Goal: Check status: Check status

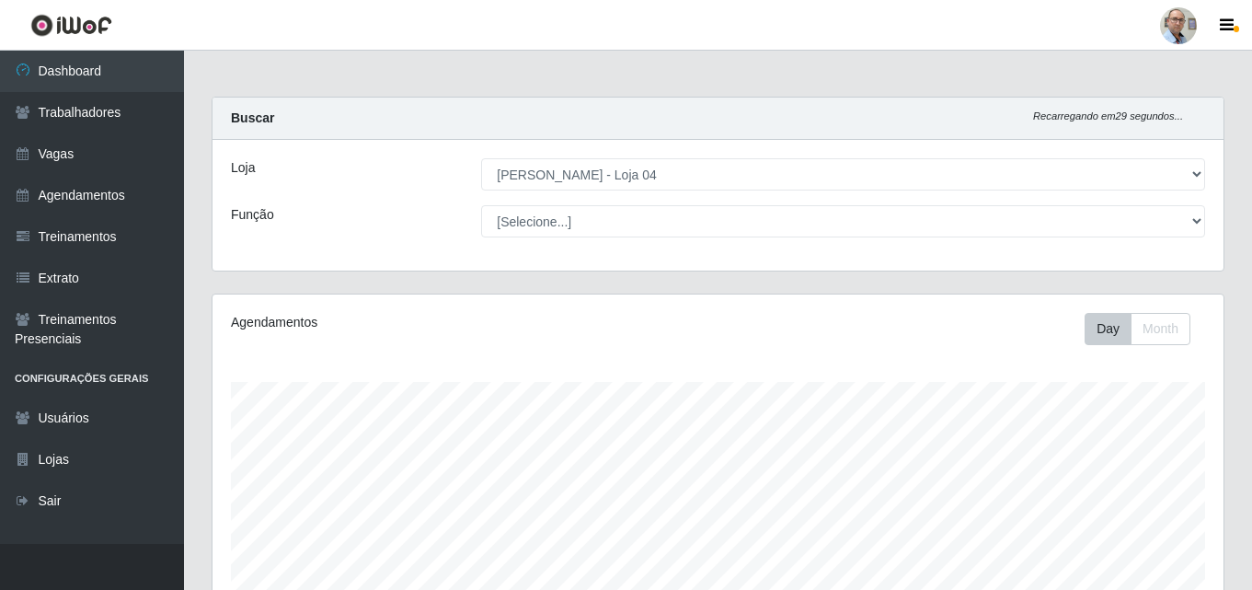
select select "251"
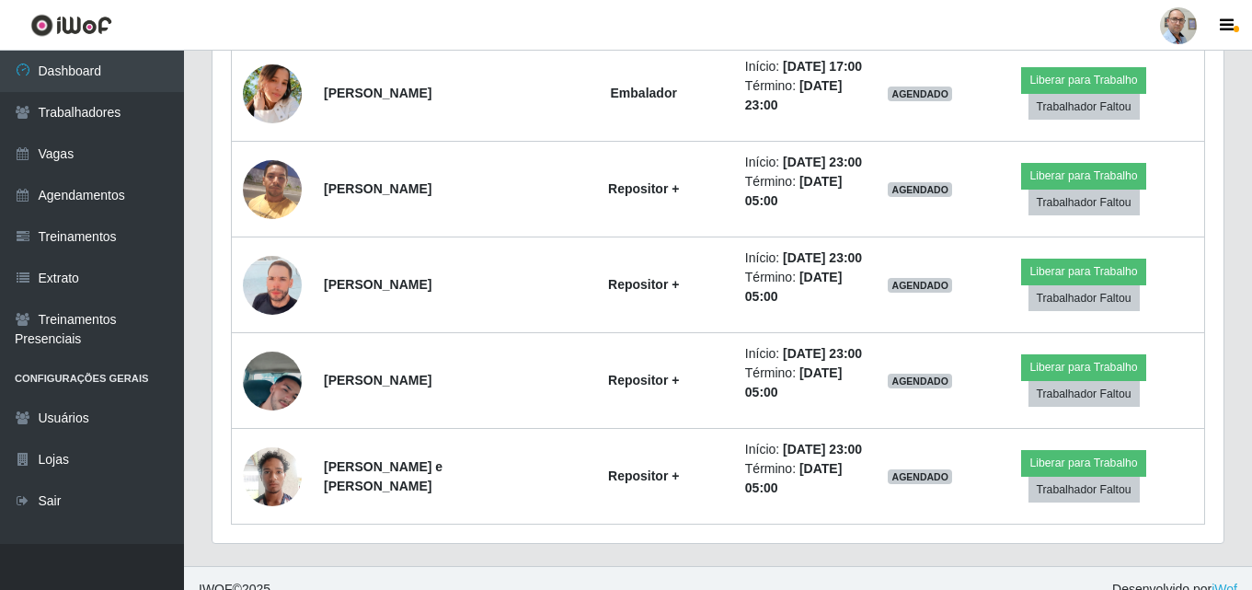
scroll to position [4323, 0]
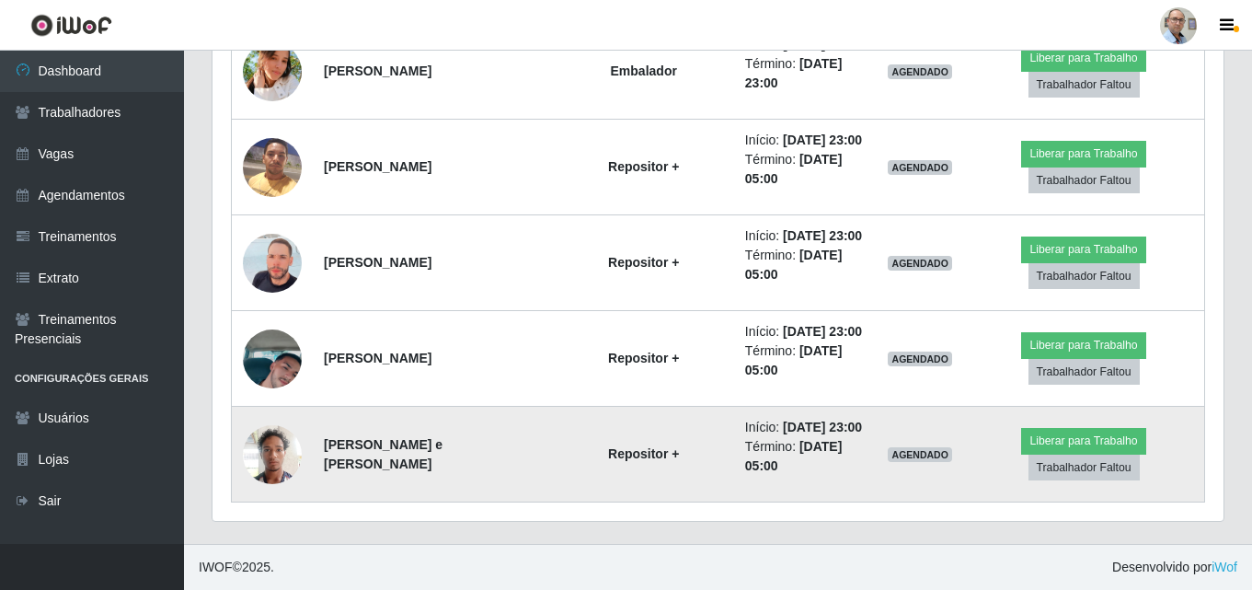
click at [272, 450] on img at bounding box center [272, 454] width 59 height 78
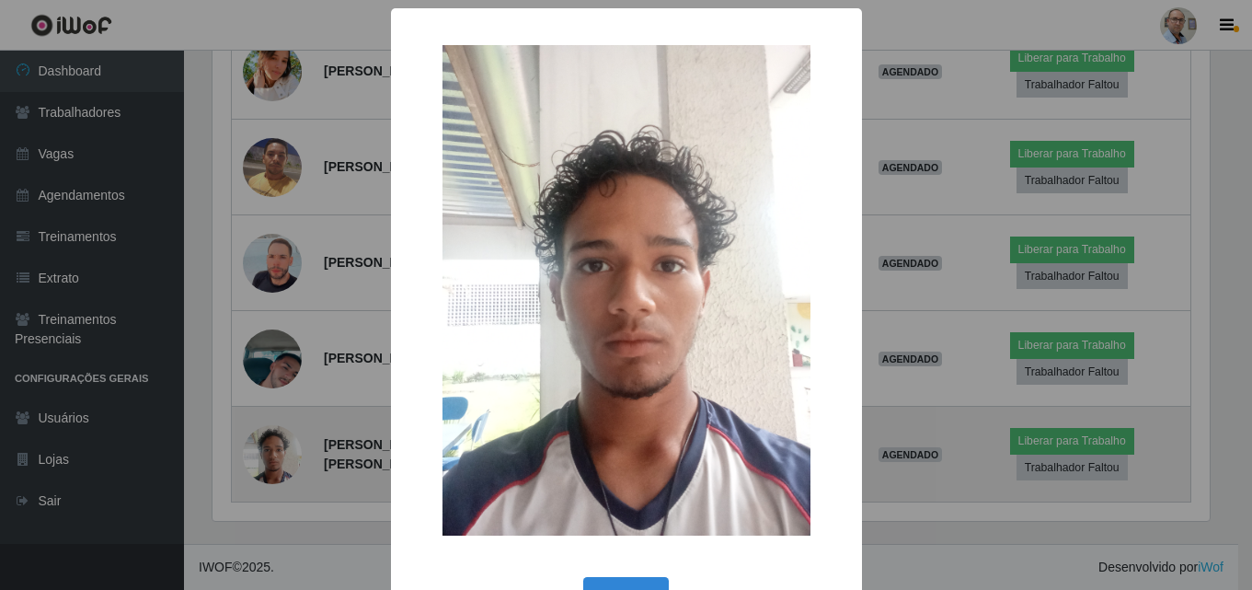
scroll to position [382, 1002]
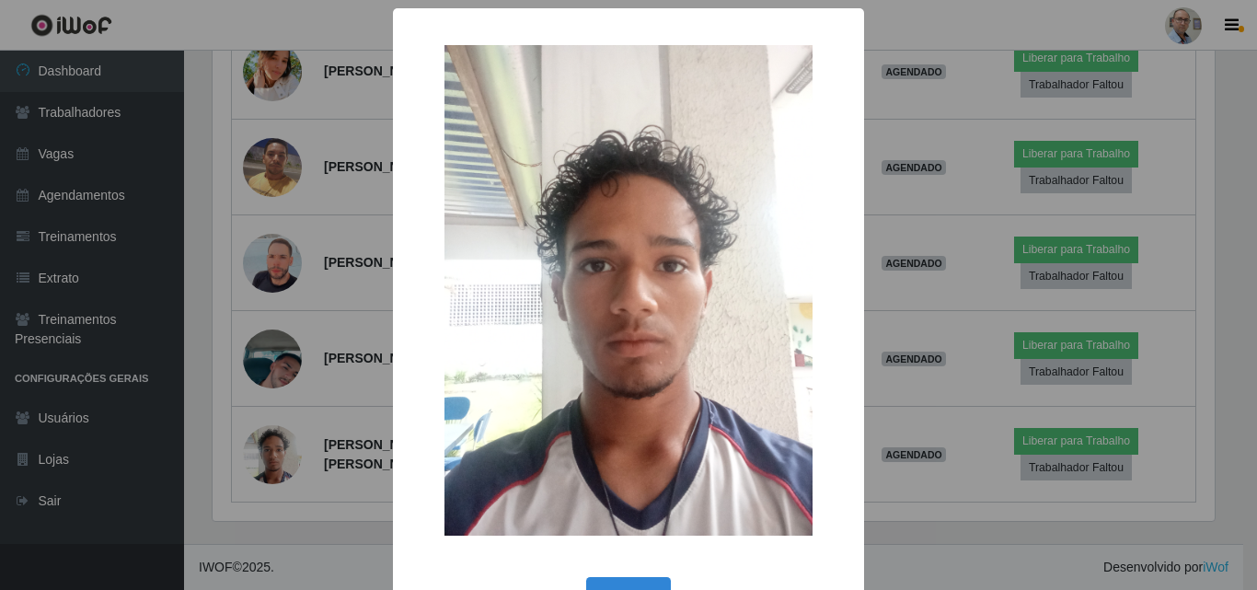
click at [309, 388] on div "× OK Cancel" at bounding box center [628, 295] width 1257 height 590
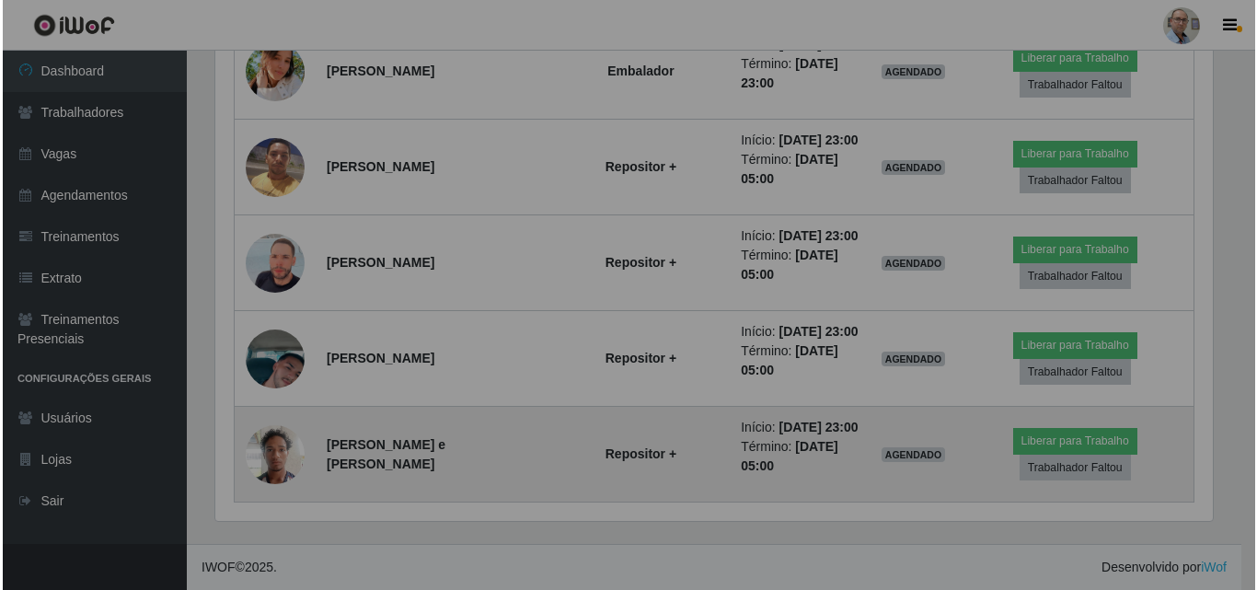
scroll to position [382, 1011]
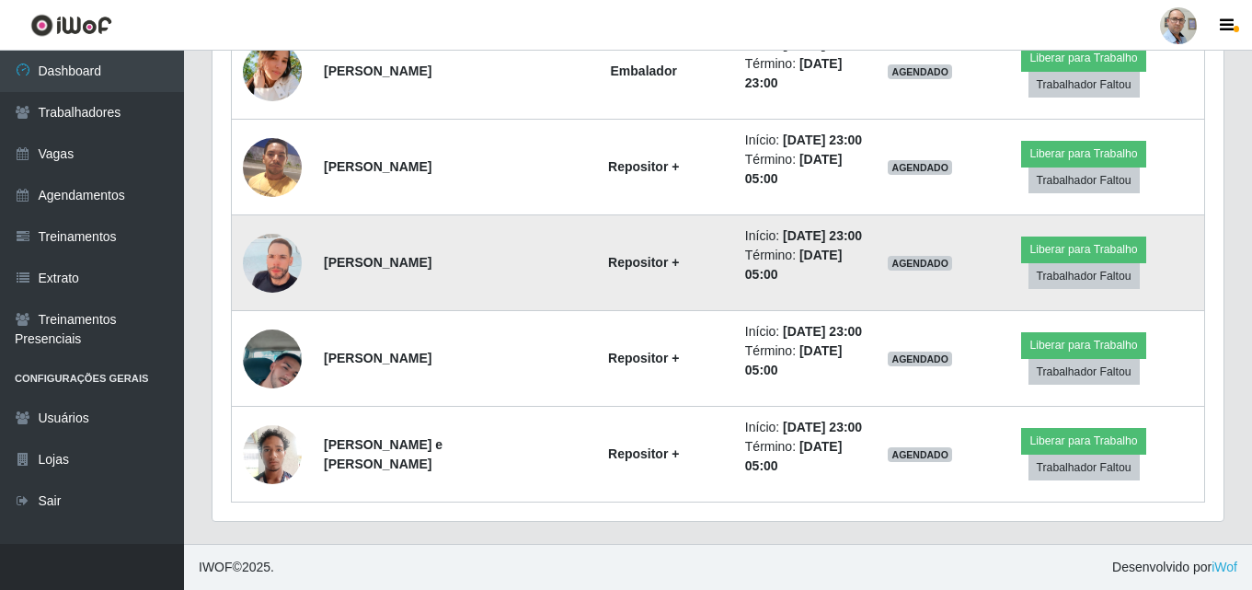
click at [273, 263] on img at bounding box center [272, 263] width 59 height 105
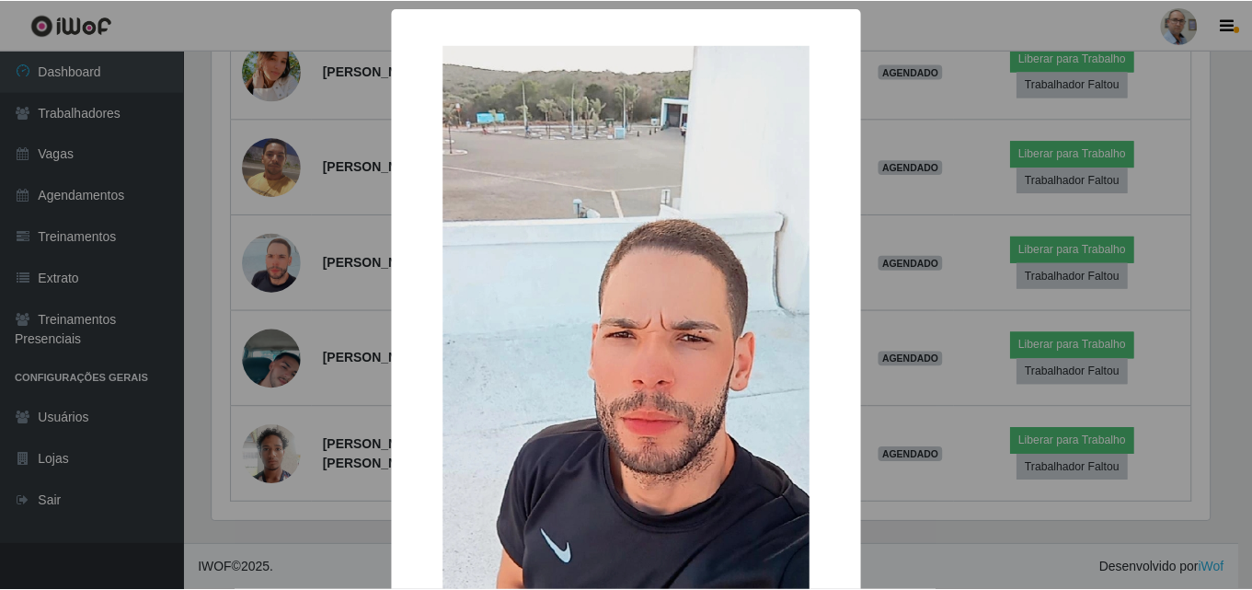
scroll to position [382, 1002]
click at [274, 263] on div "× OK Cancel" at bounding box center [628, 295] width 1257 height 590
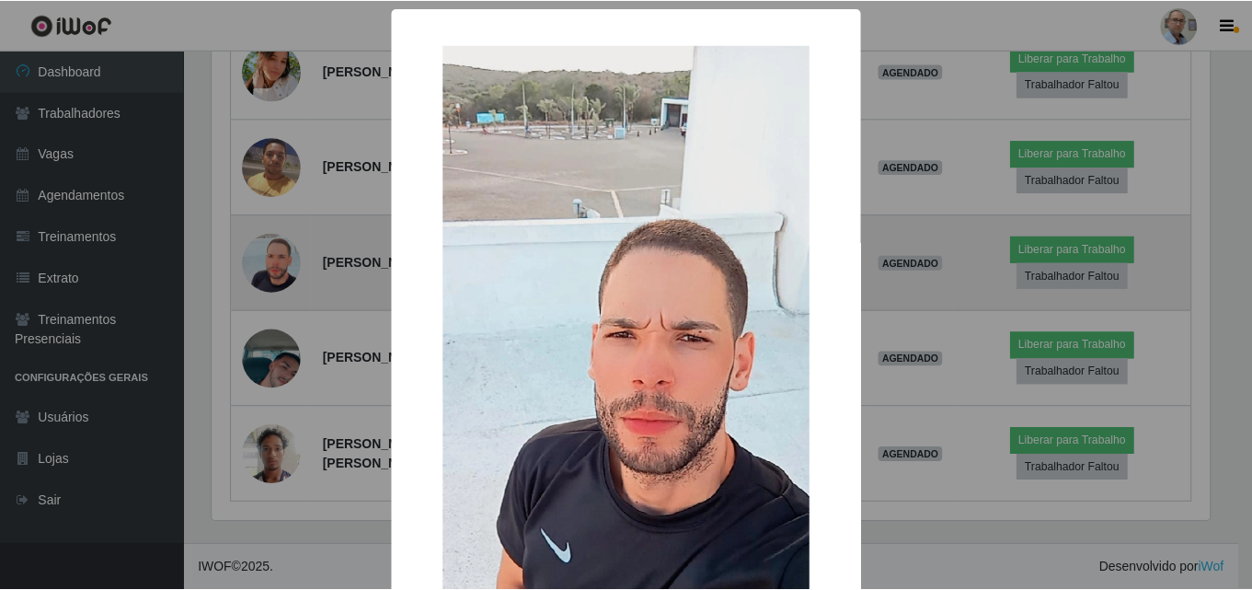
scroll to position [382, 1011]
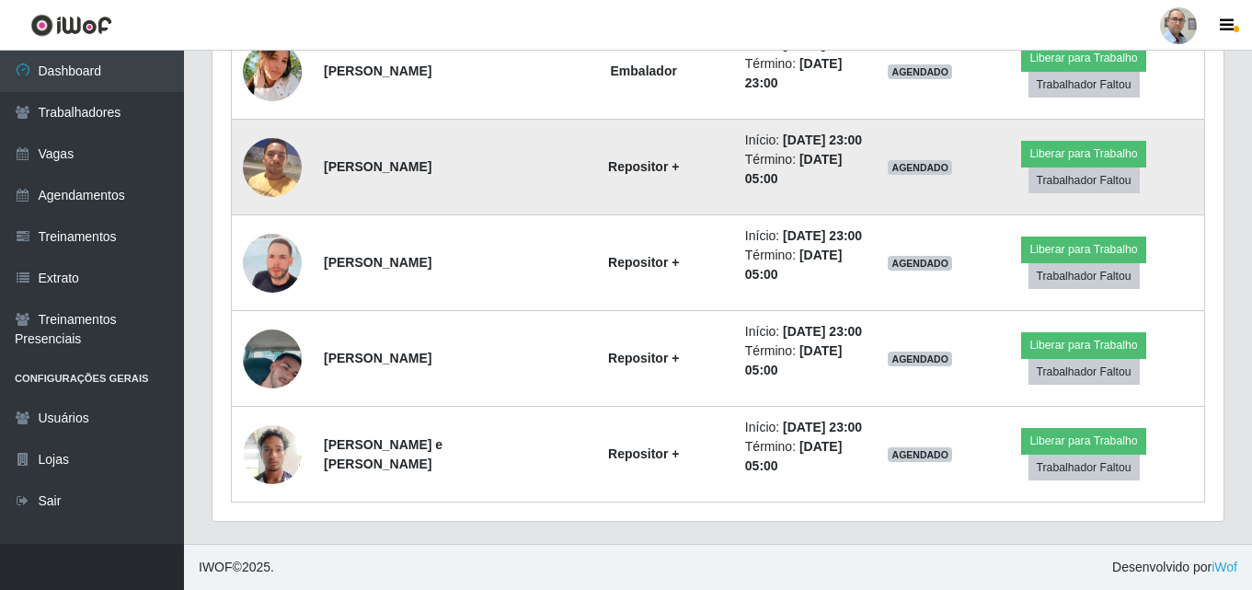
click at [284, 165] on img at bounding box center [272, 167] width 59 height 78
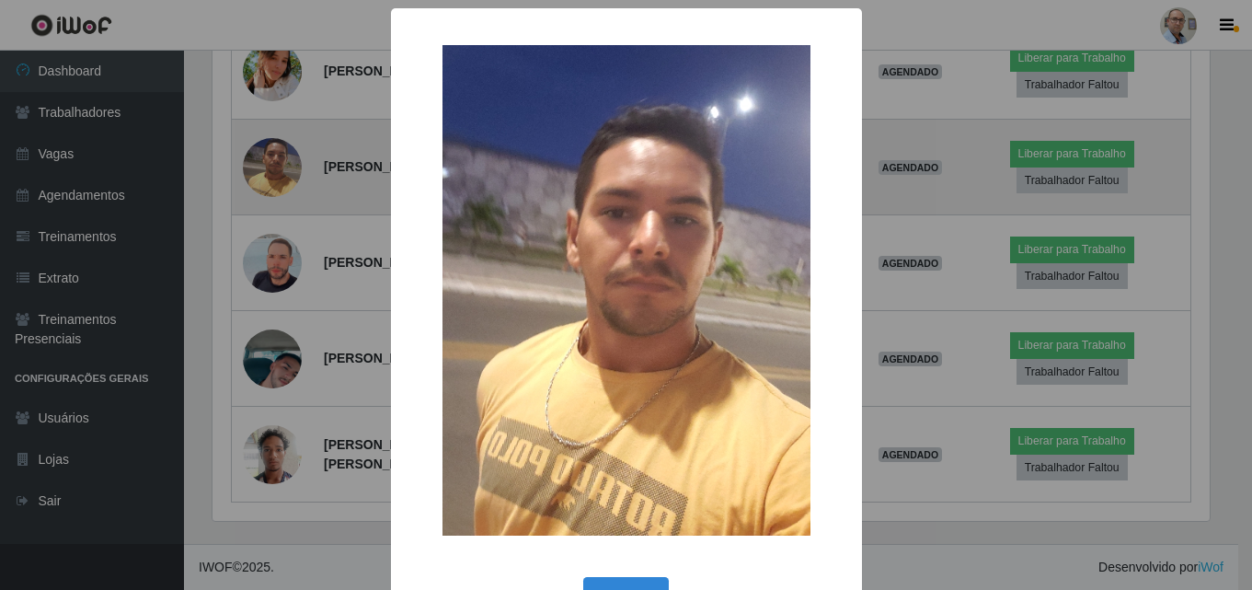
scroll to position [382, 1002]
click at [284, 165] on div "× OK Cancel" at bounding box center [628, 295] width 1257 height 590
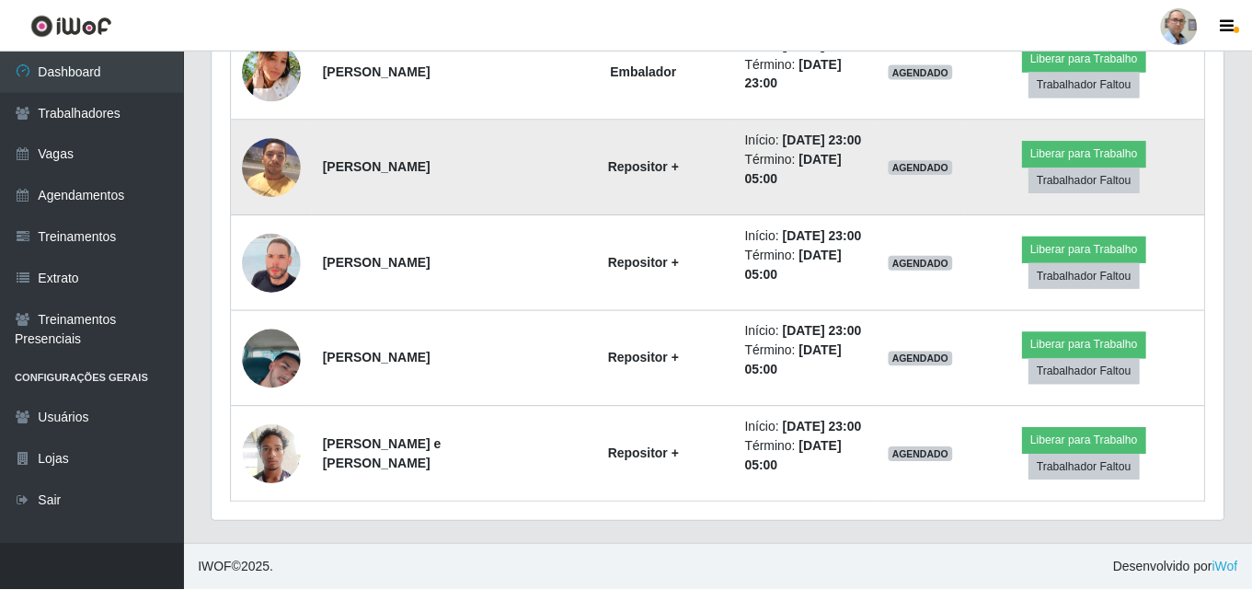
scroll to position [382, 1011]
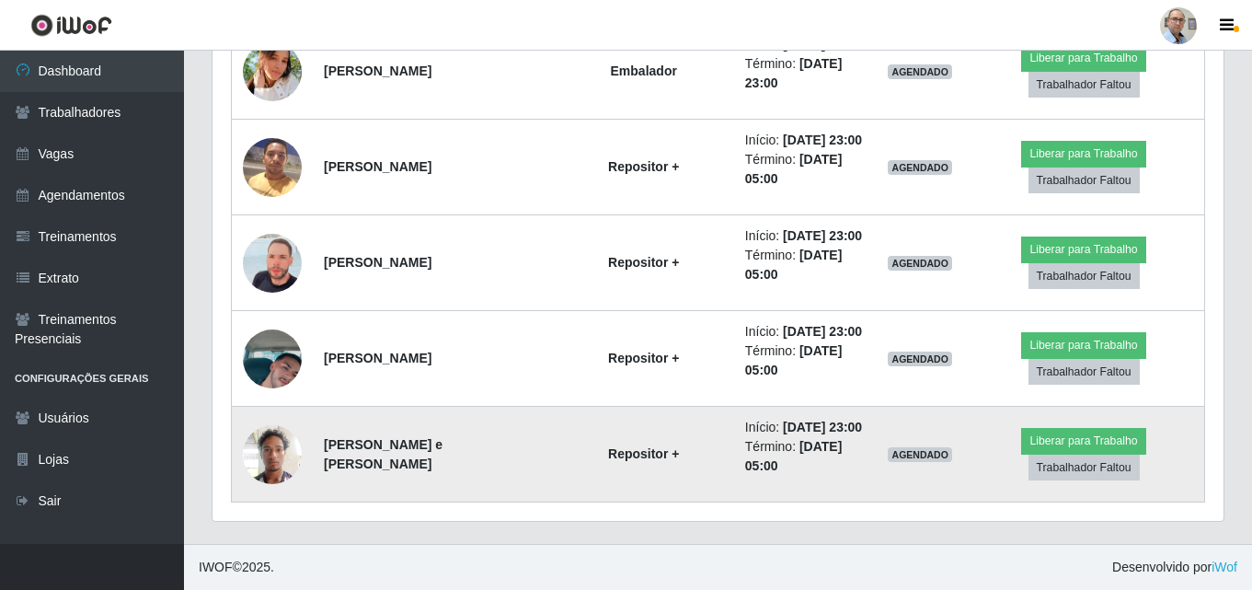
click at [271, 463] on img at bounding box center [272, 454] width 59 height 78
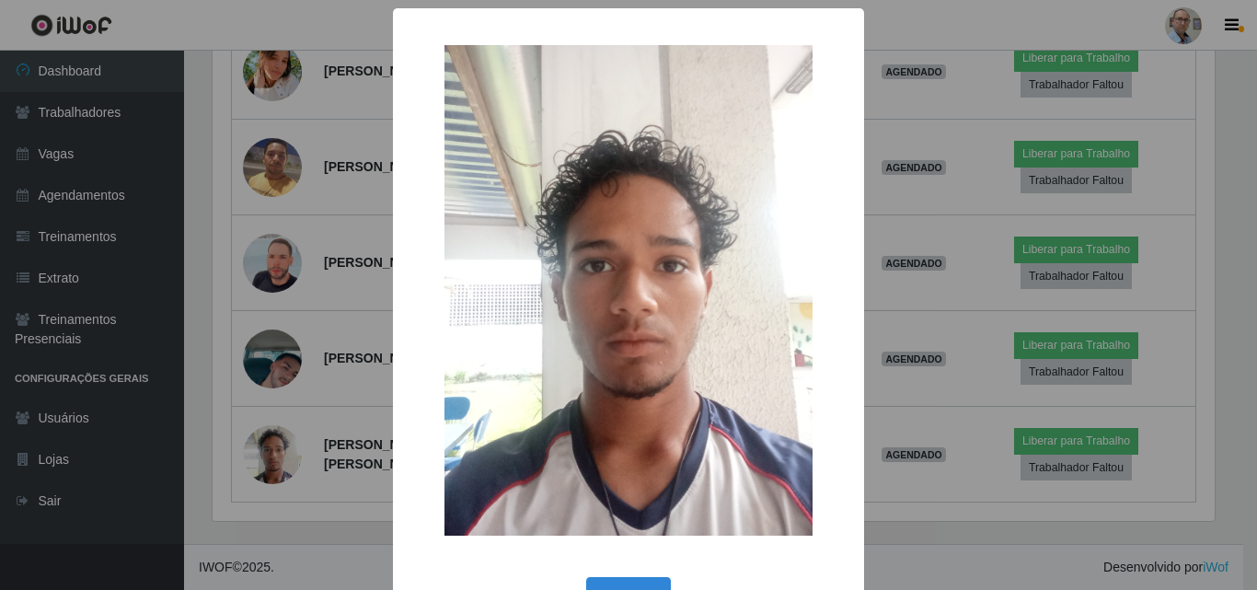
click at [295, 430] on div "× OK Cancel" at bounding box center [628, 295] width 1257 height 590
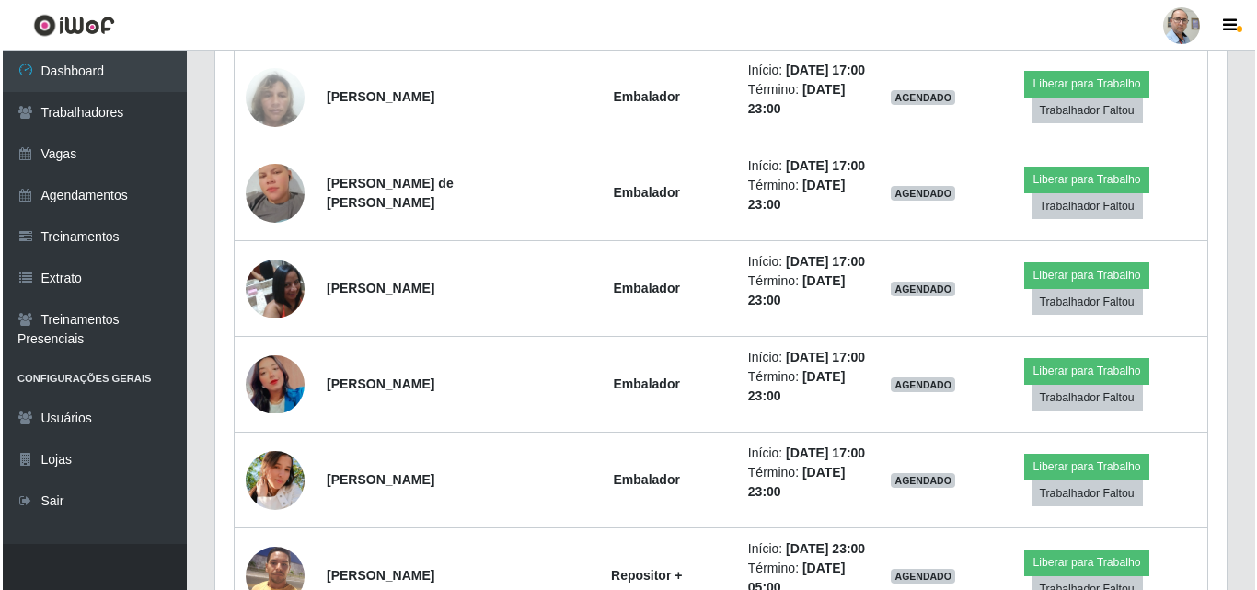
scroll to position [3771, 0]
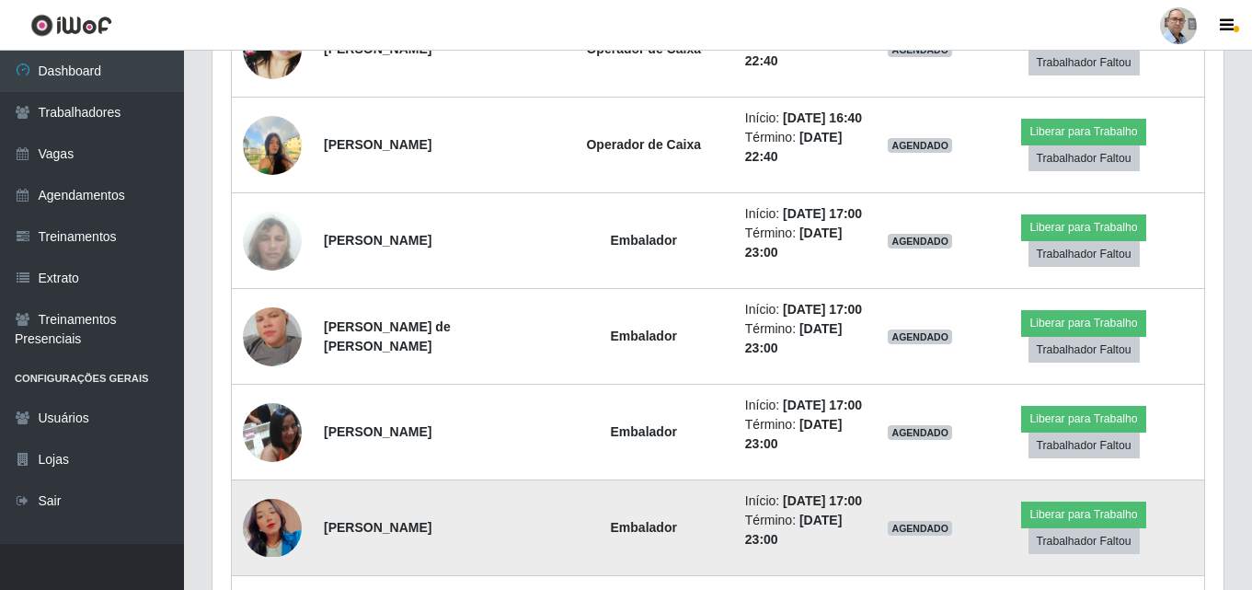
click at [289, 523] on img at bounding box center [272, 528] width 59 height 58
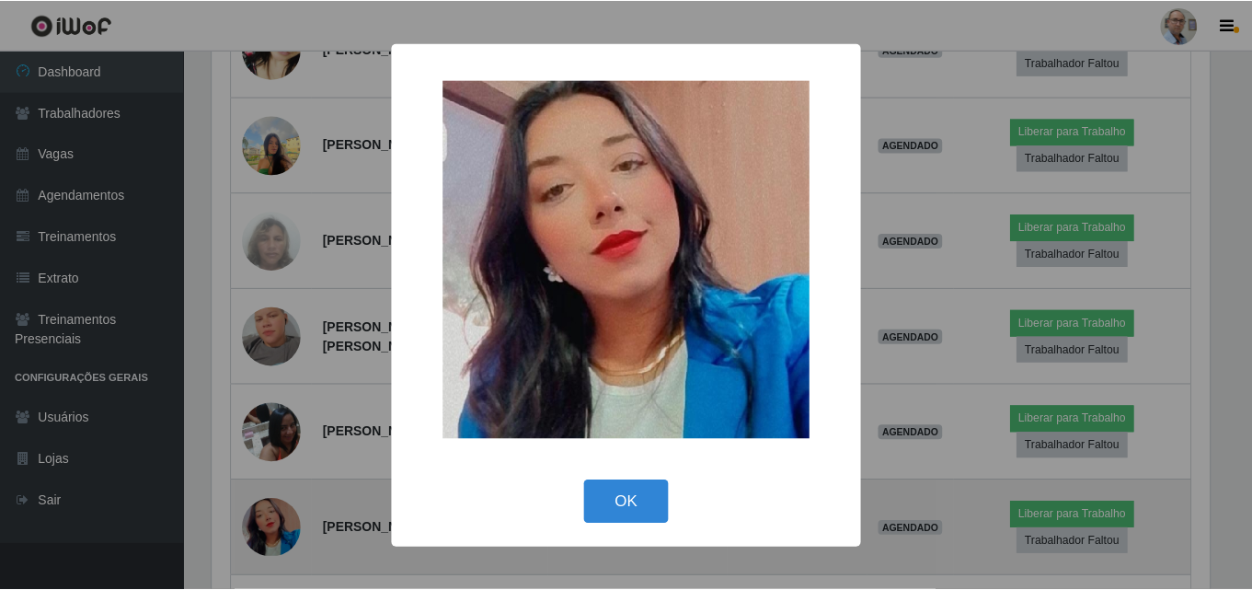
scroll to position [382, 1002]
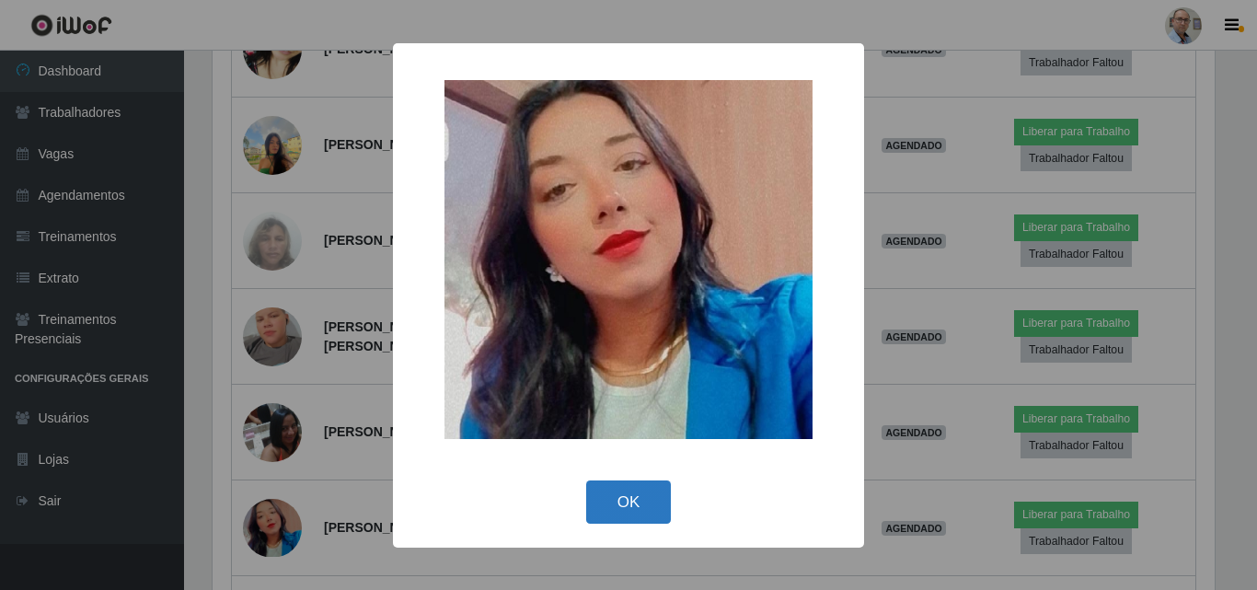
click at [604, 510] on button "OK" at bounding box center [629, 501] width 86 height 43
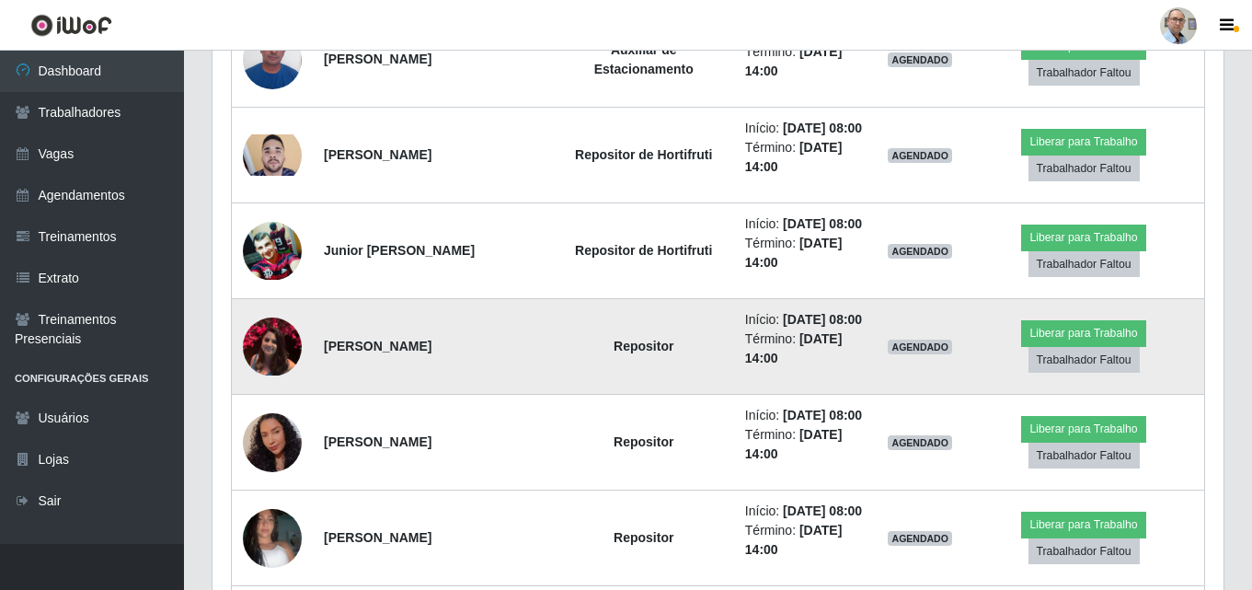
scroll to position [827, 0]
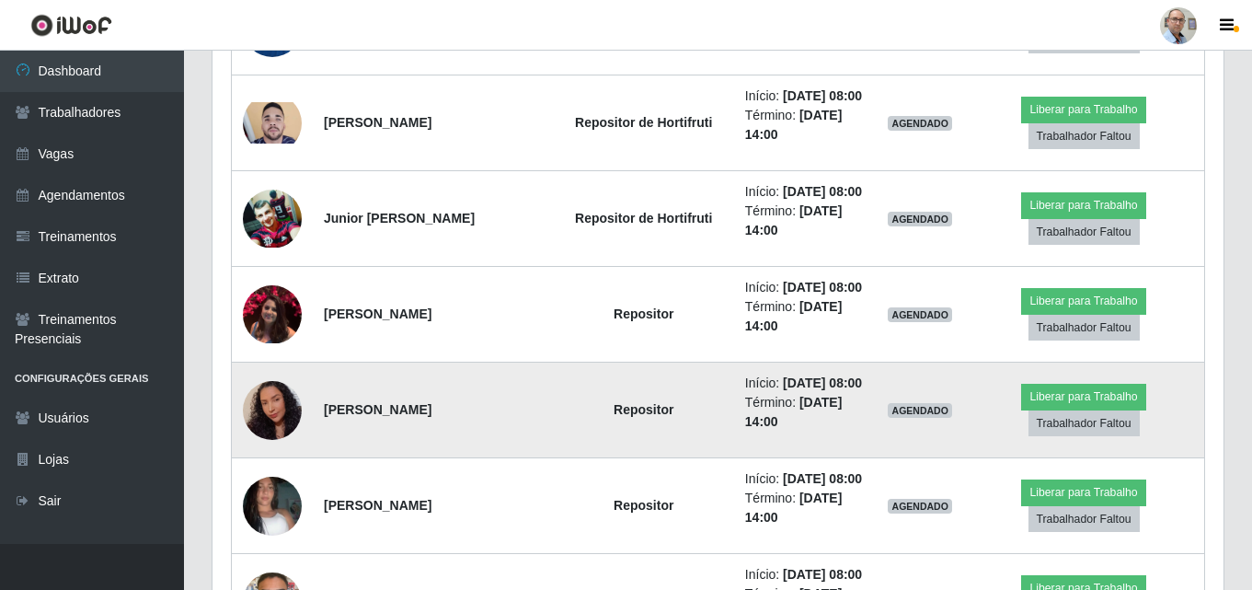
click at [268, 405] on img at bounding box center [272, 409] width 59 height 75
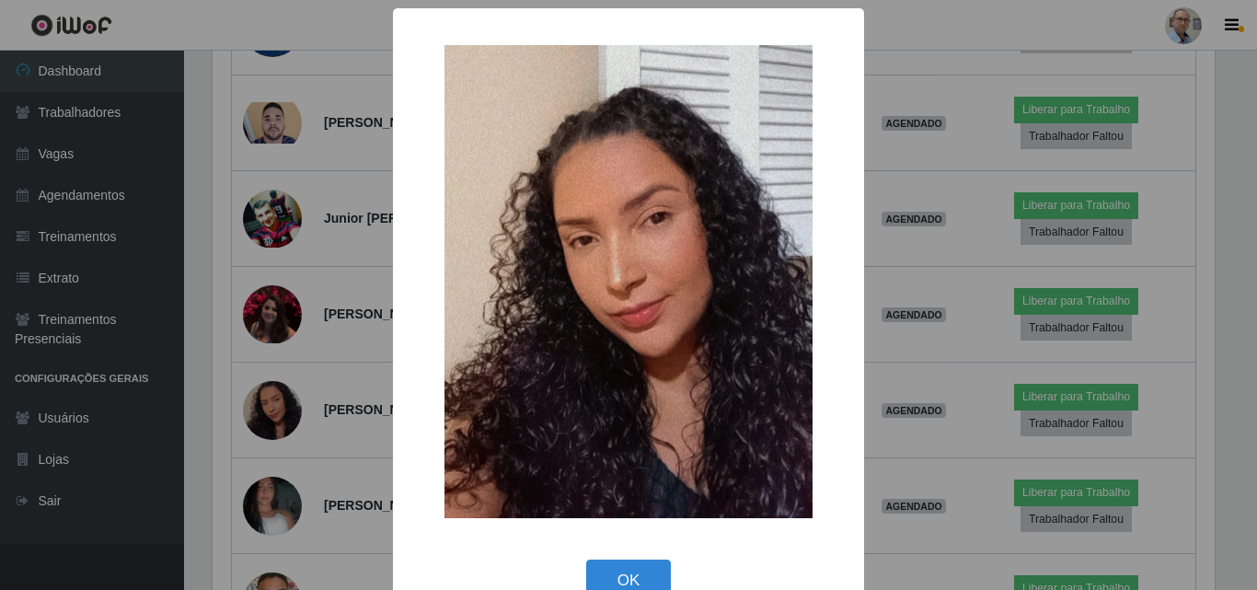
click at [326, 386] on div "× OK Cancel" at bounding box center [628, 295] width 1257 height 590
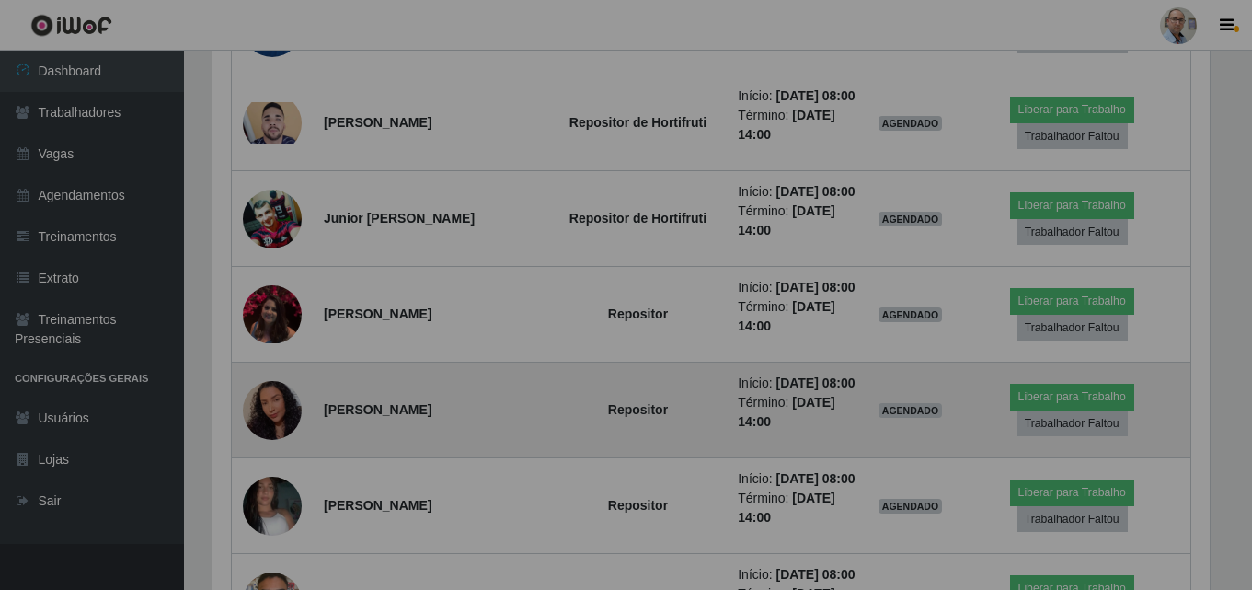
scroll to position [382, 1011]
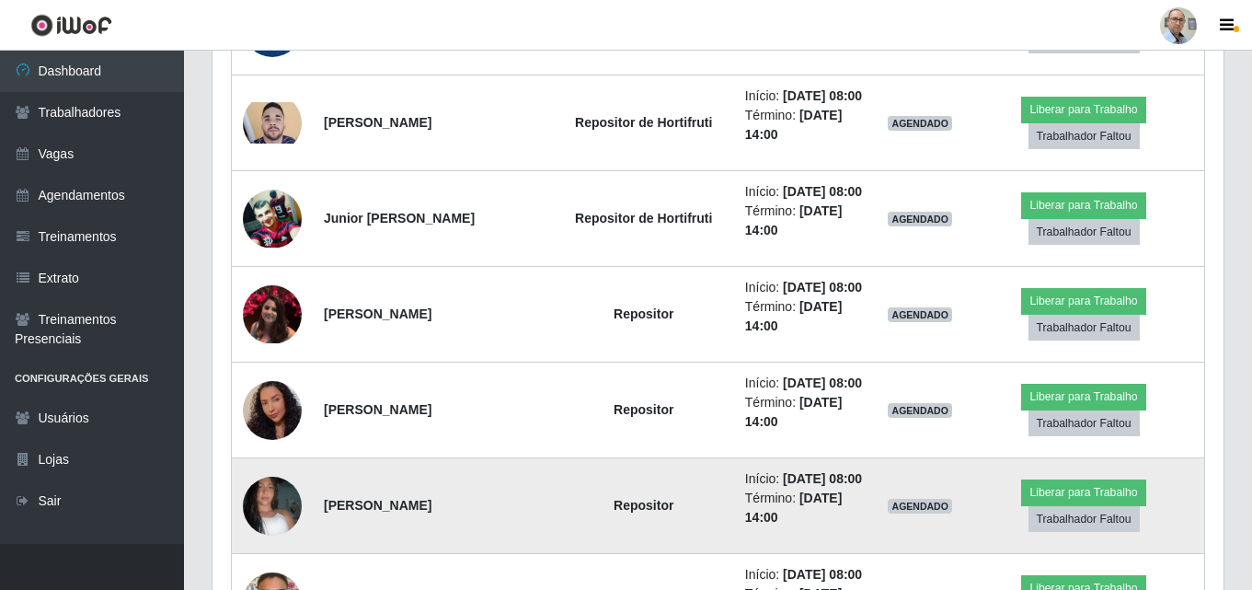
click at [278, 500] on img at bounding box center [272, 506] width 59 height 105
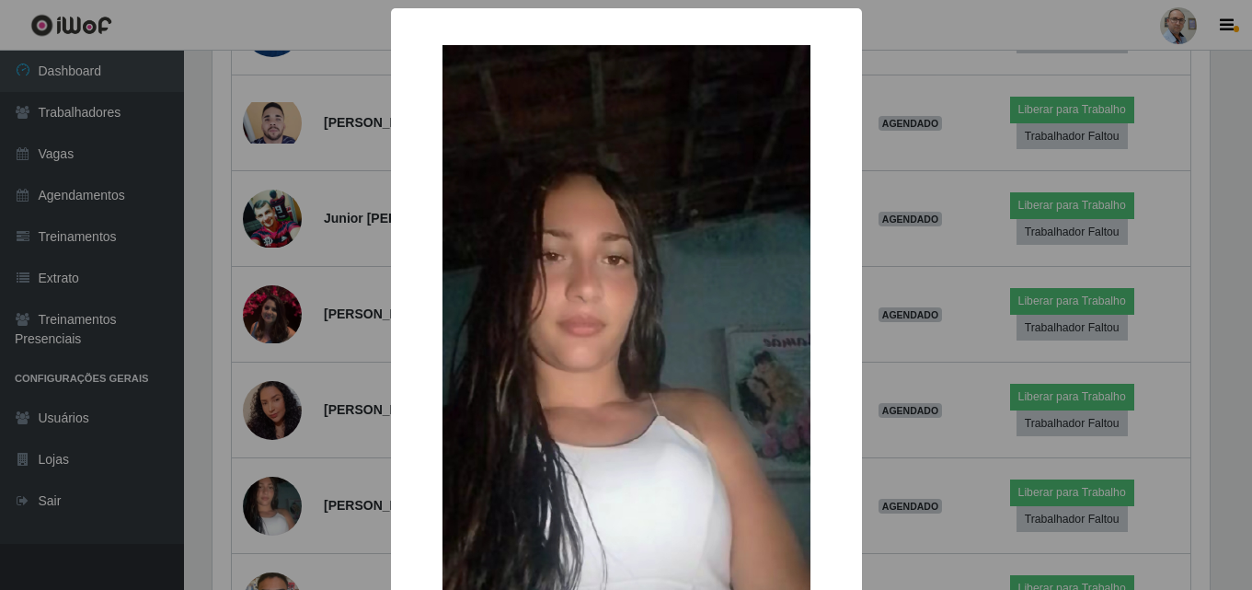
scroll to position [382, 1002]
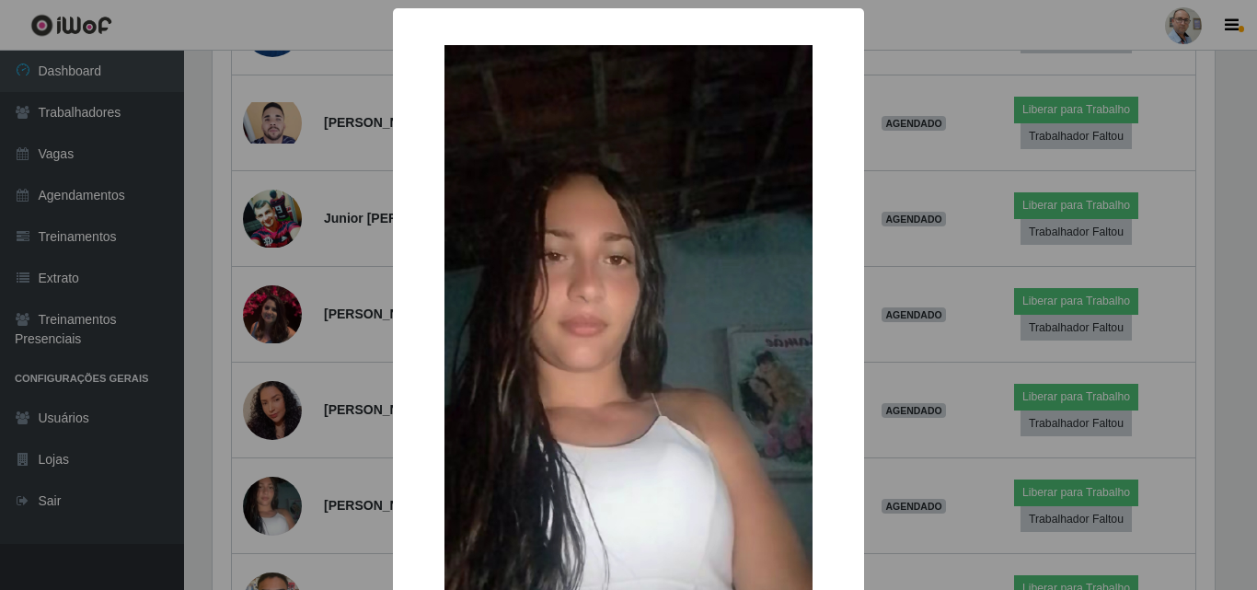
click at [354, 421] on div "× OK Cancel" at bounding box center [628, 295] width 1257 height 590
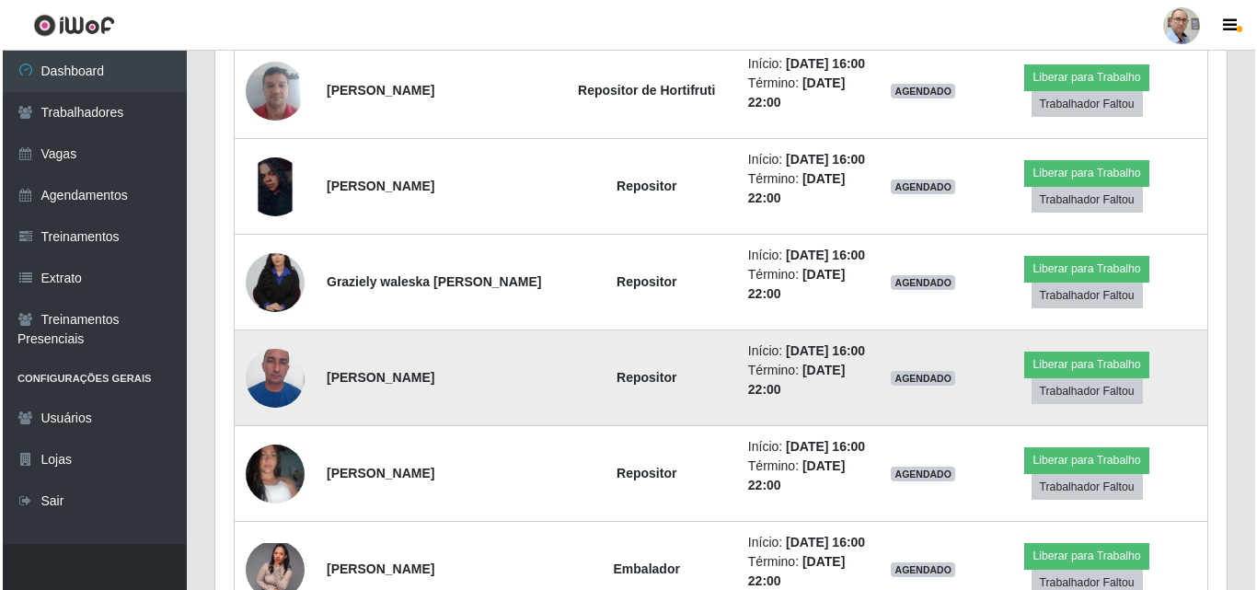
scroll to position [2575, 0]
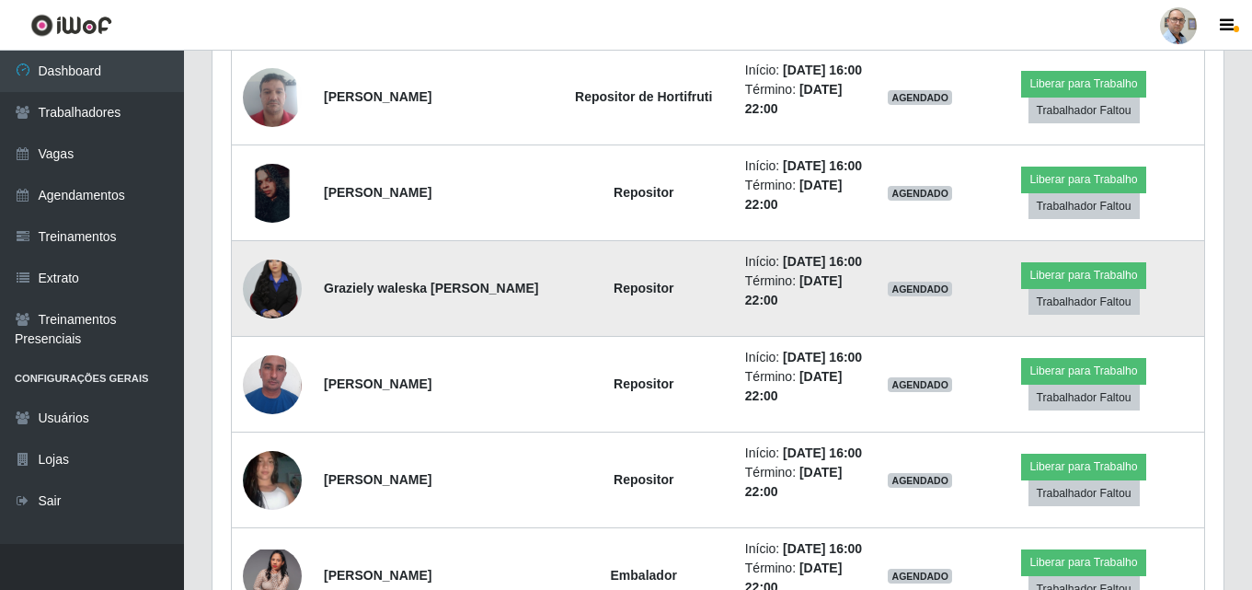
click at [280, 282] on img at bounding box center [272, 289] width 59 height 88
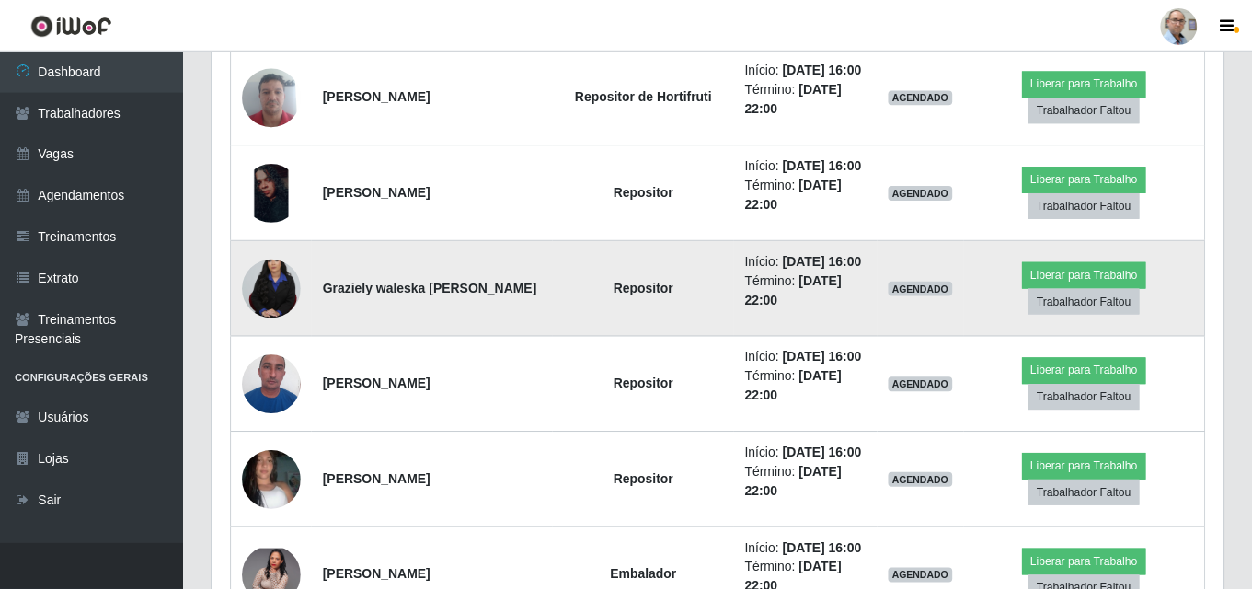
scroll to position [382, 1002]
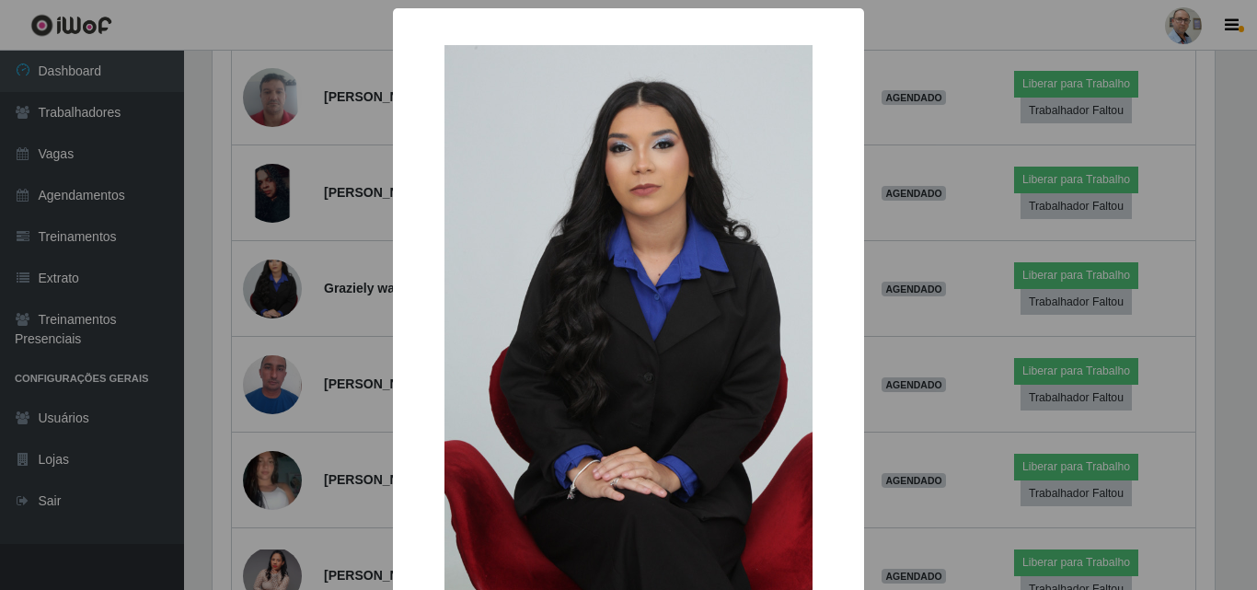
click at [335, 286] on div "× OK Cancel" at bounding box center [628, 295] width 1257 height 590
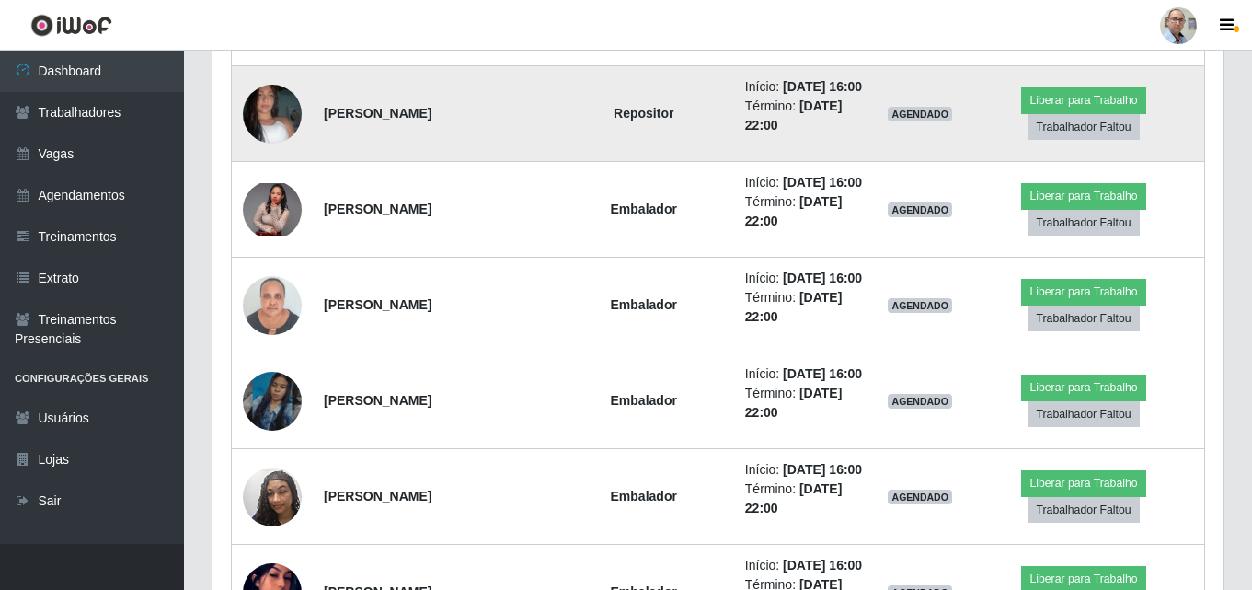
scroll to position [2943, 0]
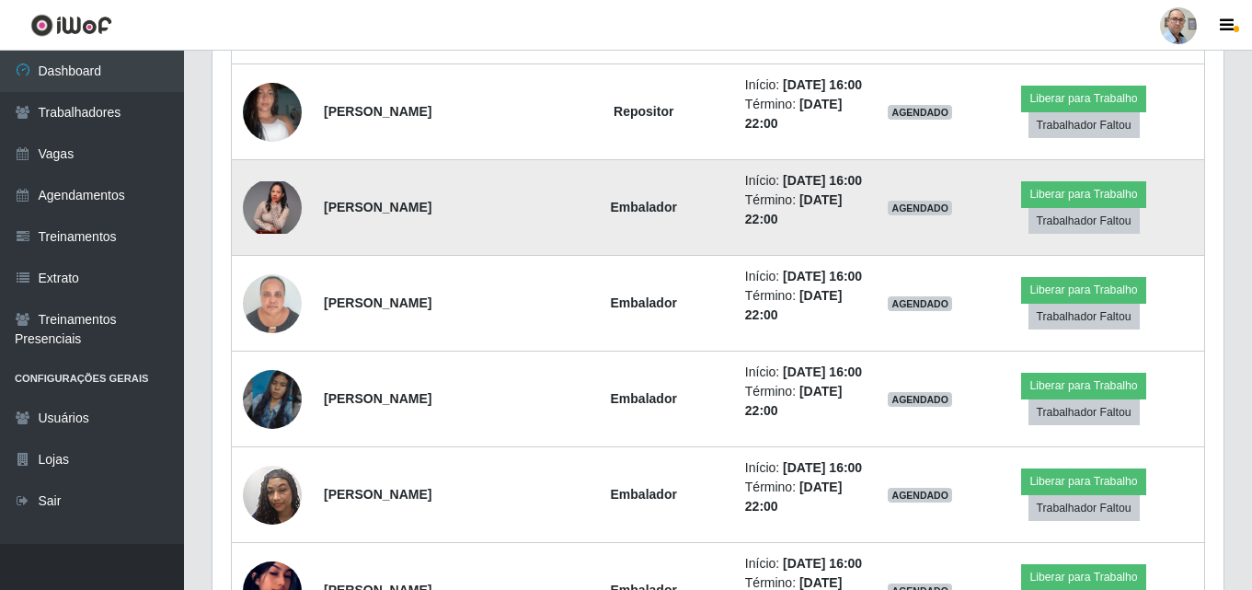
click at [262, 221] on img at bounding box center [272, 207] width 59 height 52
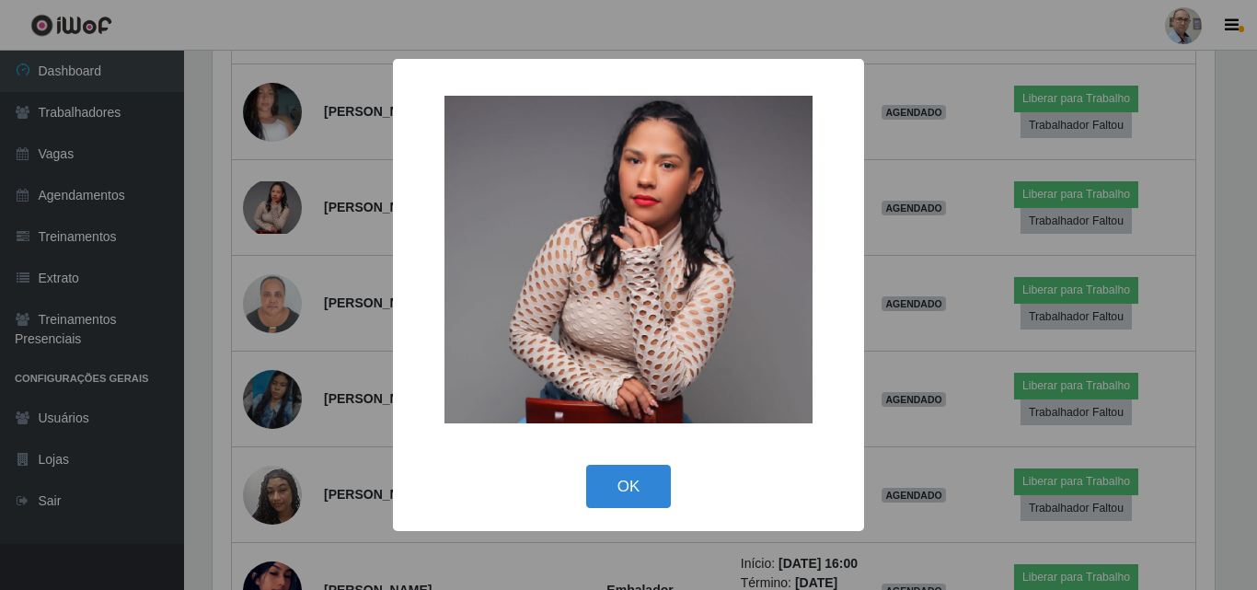
click at [319, 231] on div "× OK Cancel" at bounding box center [628, 295] width 1257 height 590
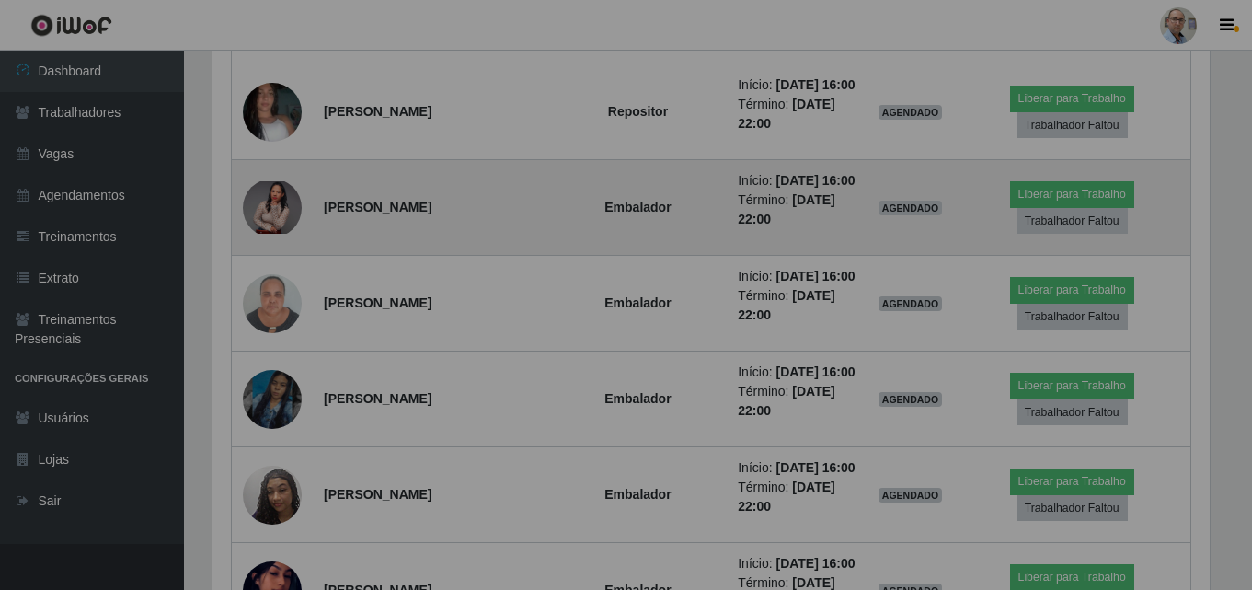
scroll to position [0, 0]
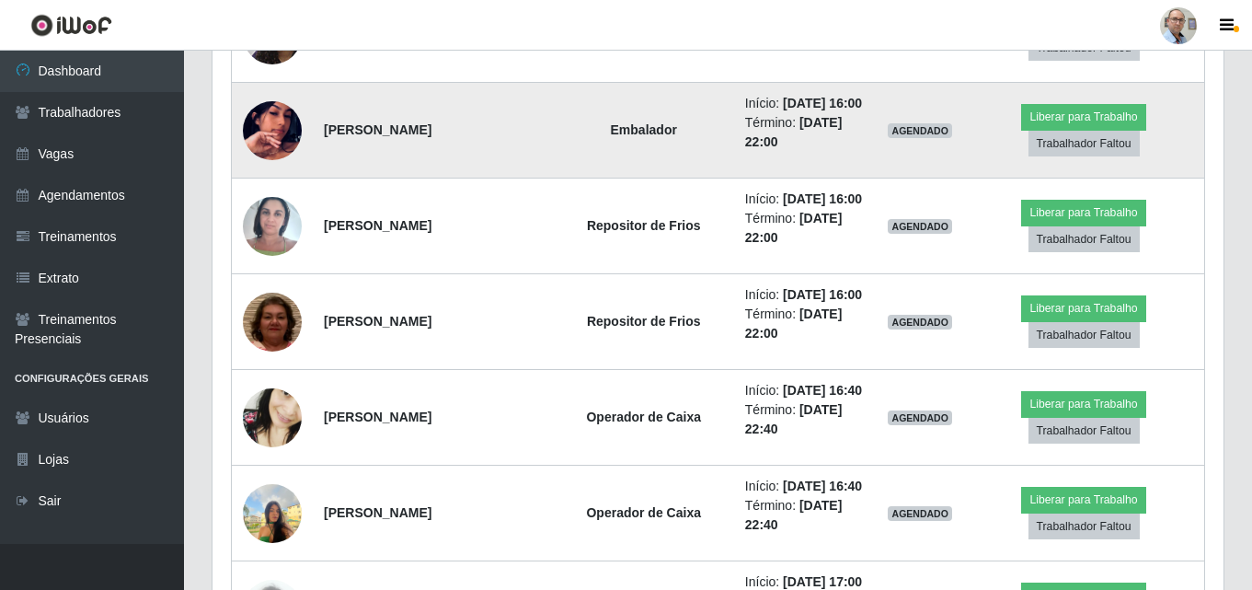
click at [270, 143] on img at bounding box center [272, 130] width 59 height 105
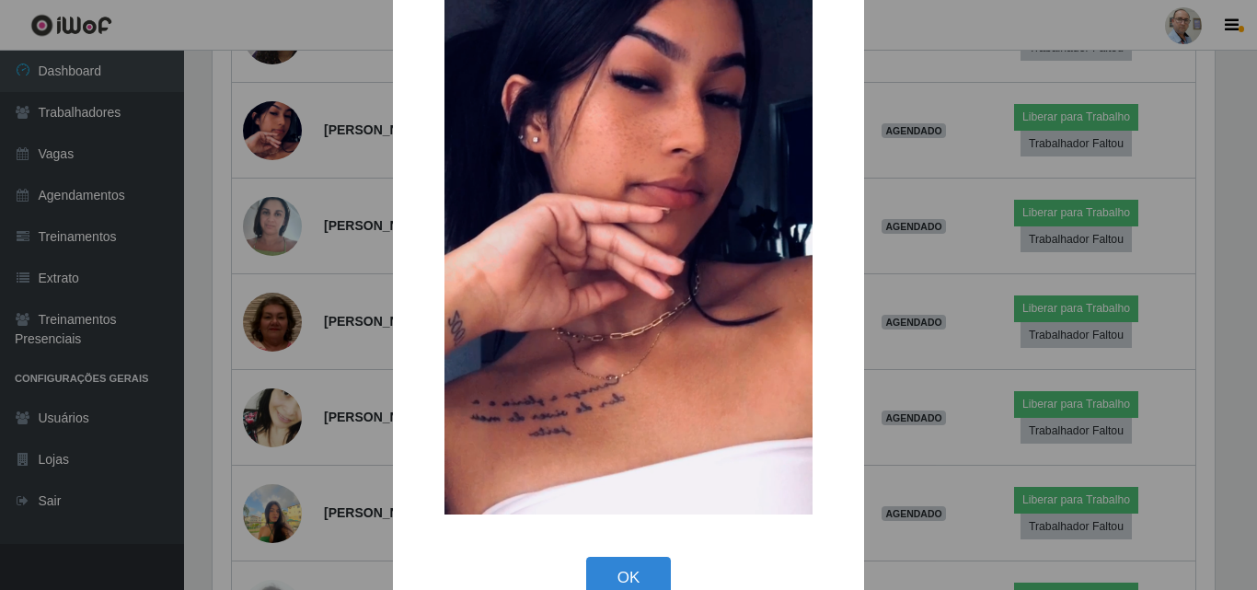
click at [320, 173] on div "× OK Cancel" at bounding box center [628, 295] width 1257 height 590
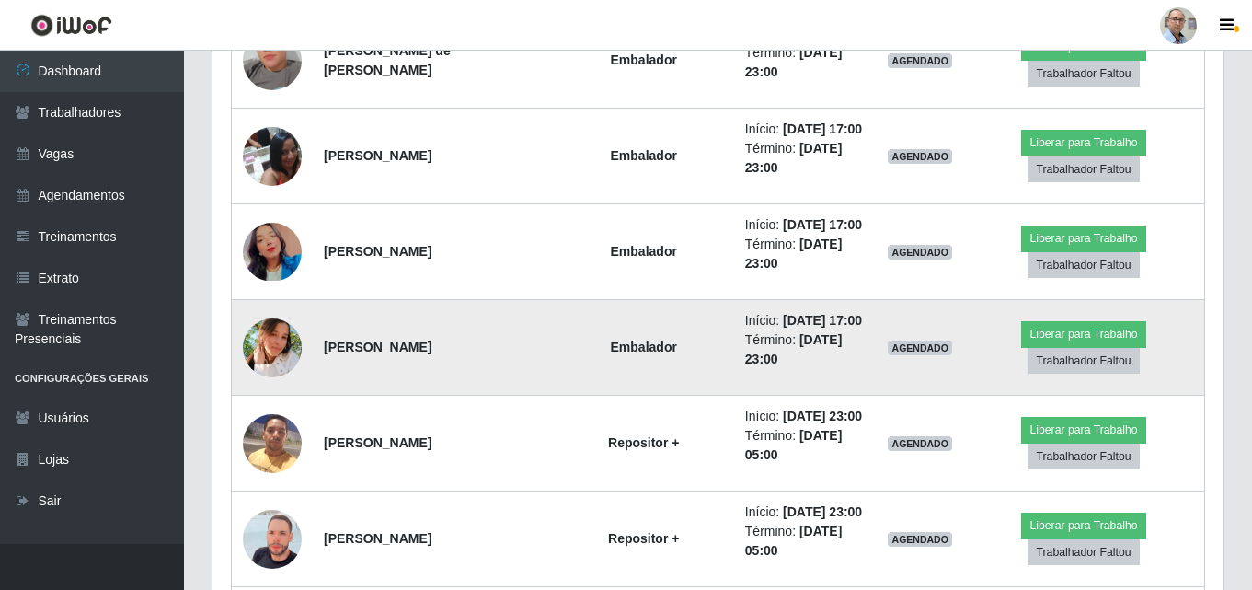
click at [283, 350] on img at bounding box center [272, 347] width 59 height 59
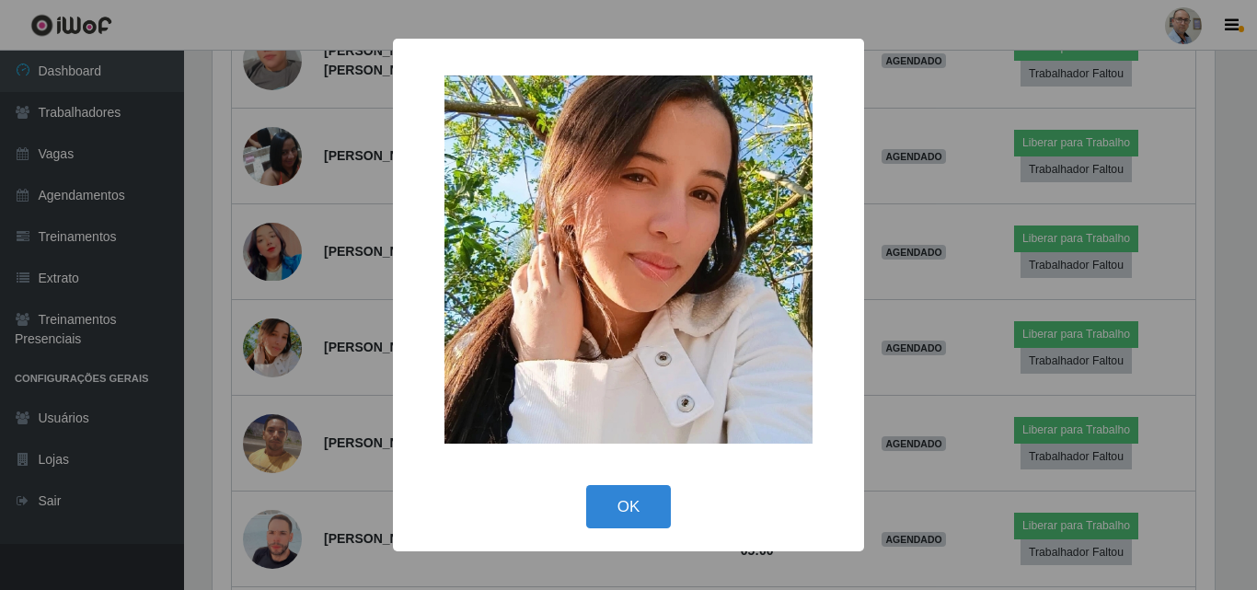
click at [329, 328] on div "× OK Cancel" at bounding box center [628, 295] width 1257 height 590
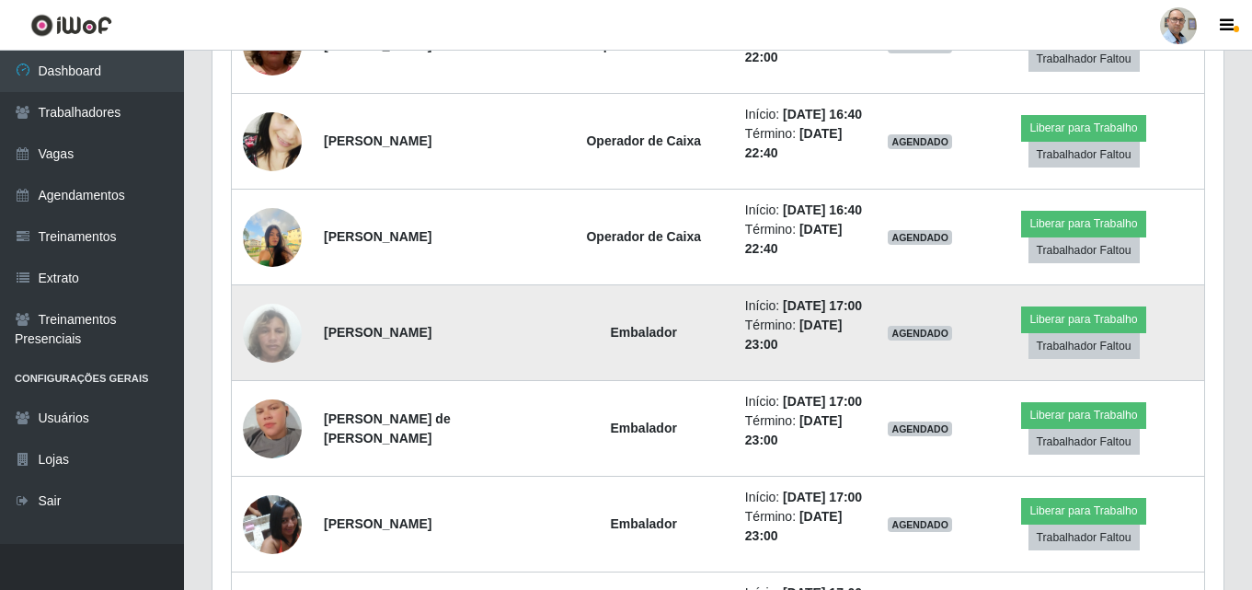
click at [289, 335] on img at bounding box center [272, 333] width 59 height 105
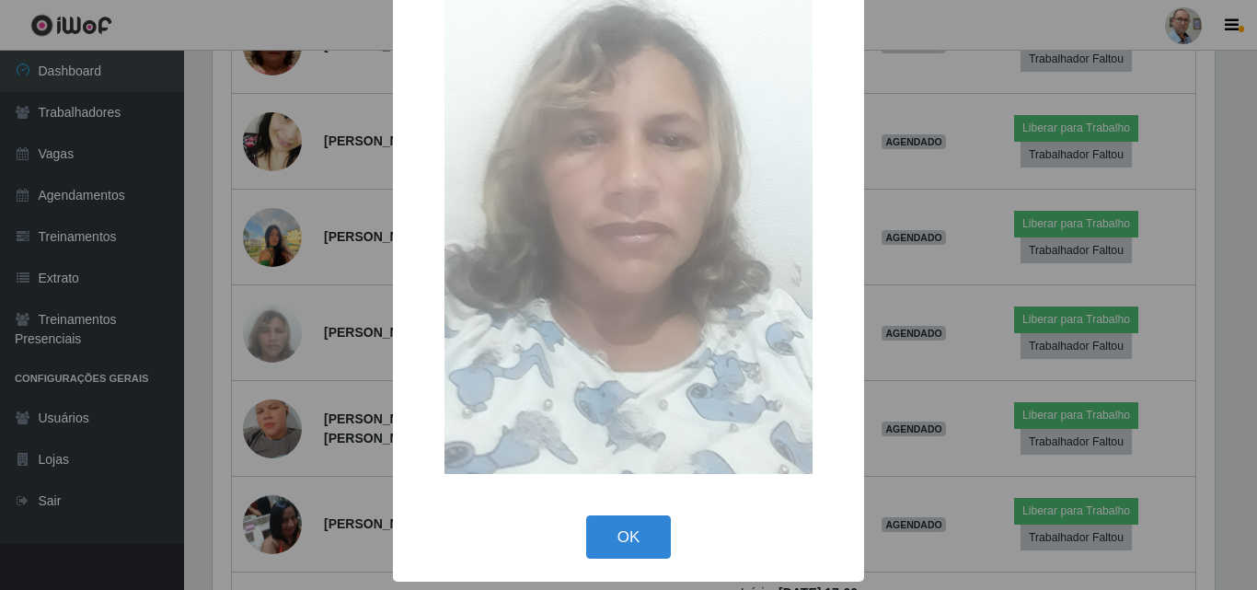
click at [359, 351] on div "× OK Cancel" at bounding box center [628, 295] width 1257 height 590
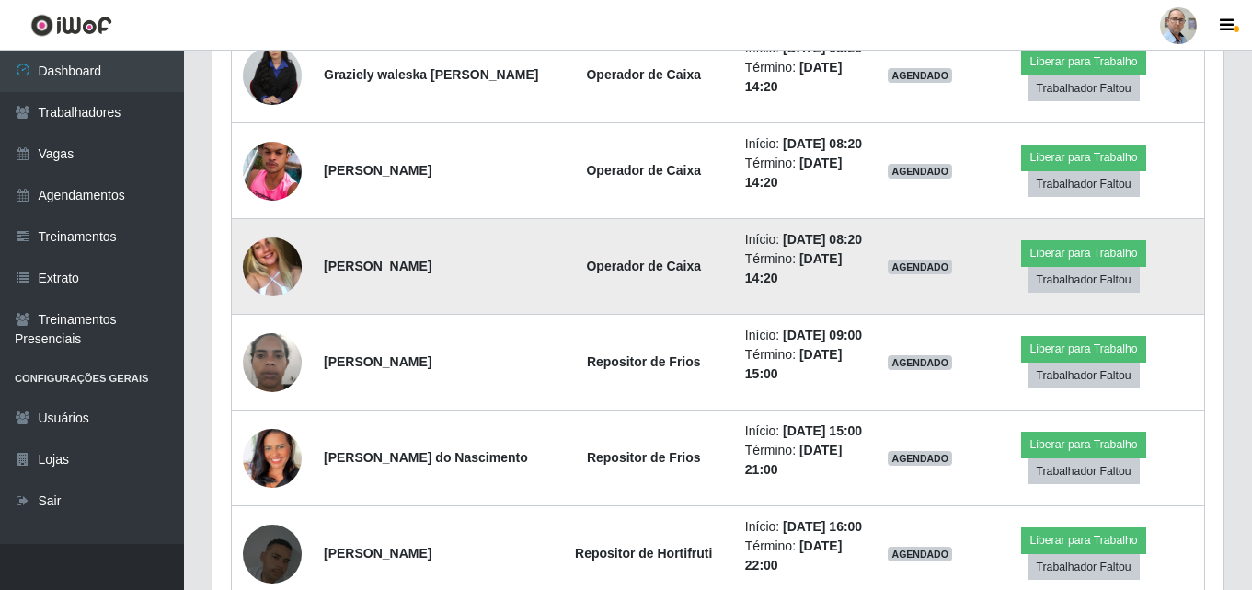
click at [267, 254] on img at bounding box center [272, 265] width 59 height 77
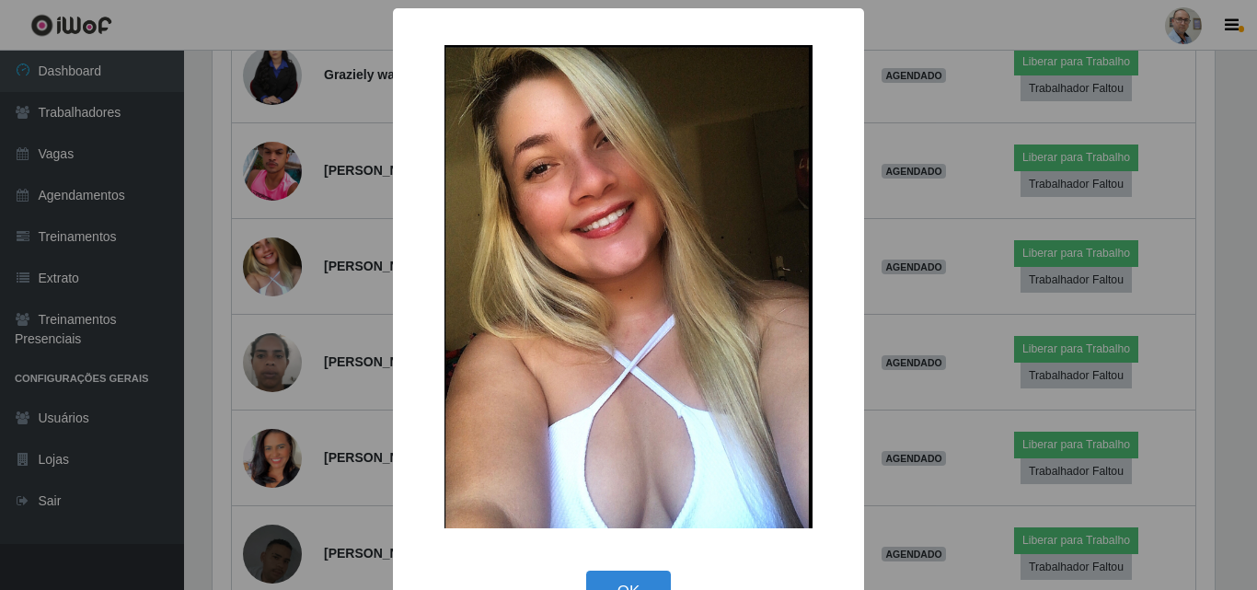
click at [335, 260] on div "× OK Cancel" at bounding box center [628, 295] width 1257 height 590
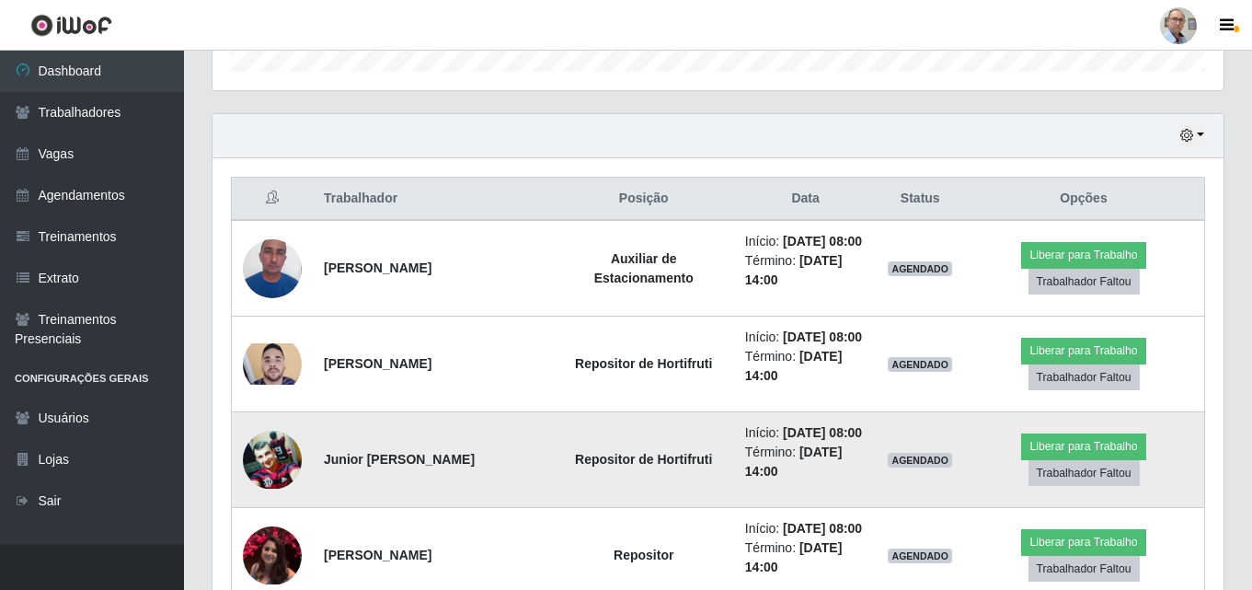
scroll to position [551, 0]
